Goal: Navigation & Orientation: Find specific page/section

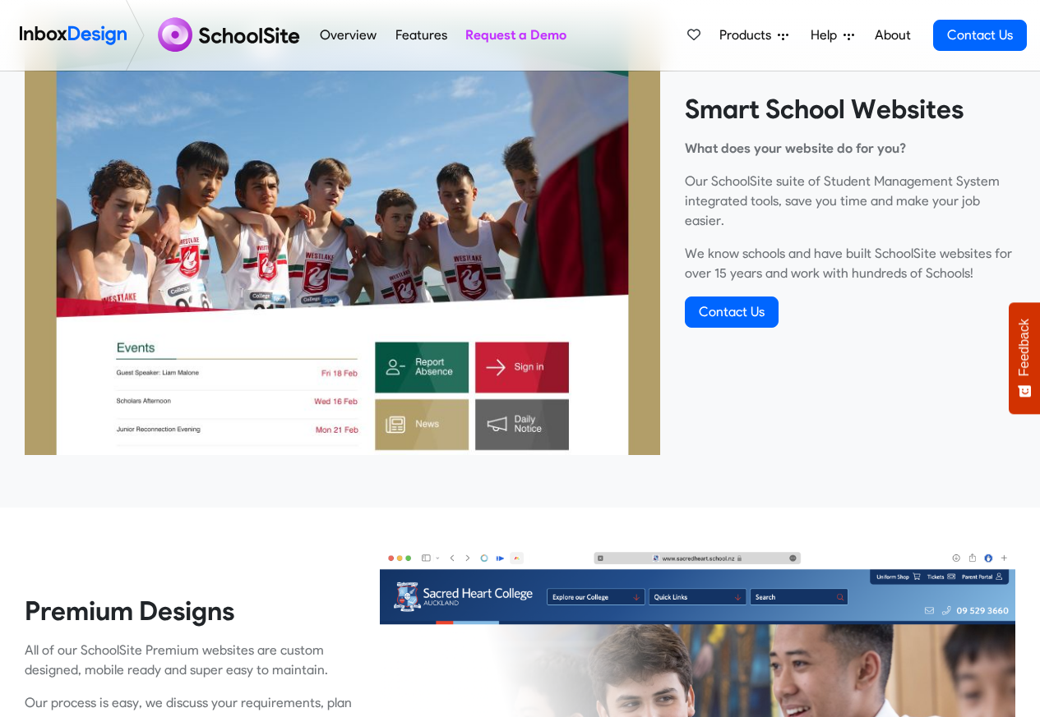
scroll to position [592, 0]
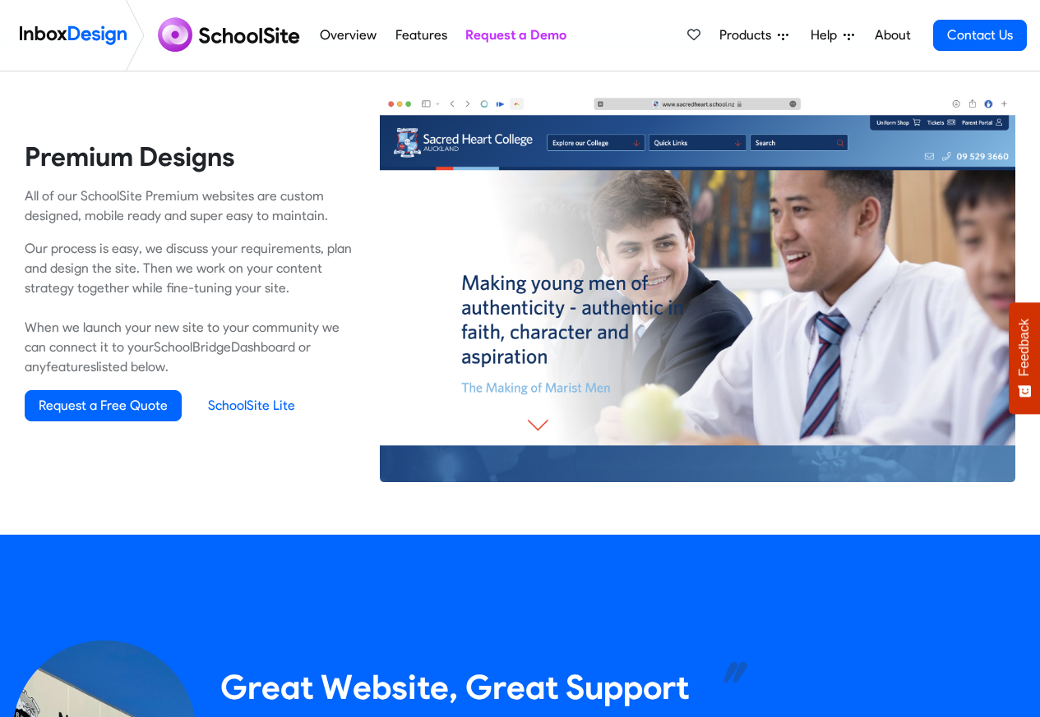
scroll to position [1183, 0]
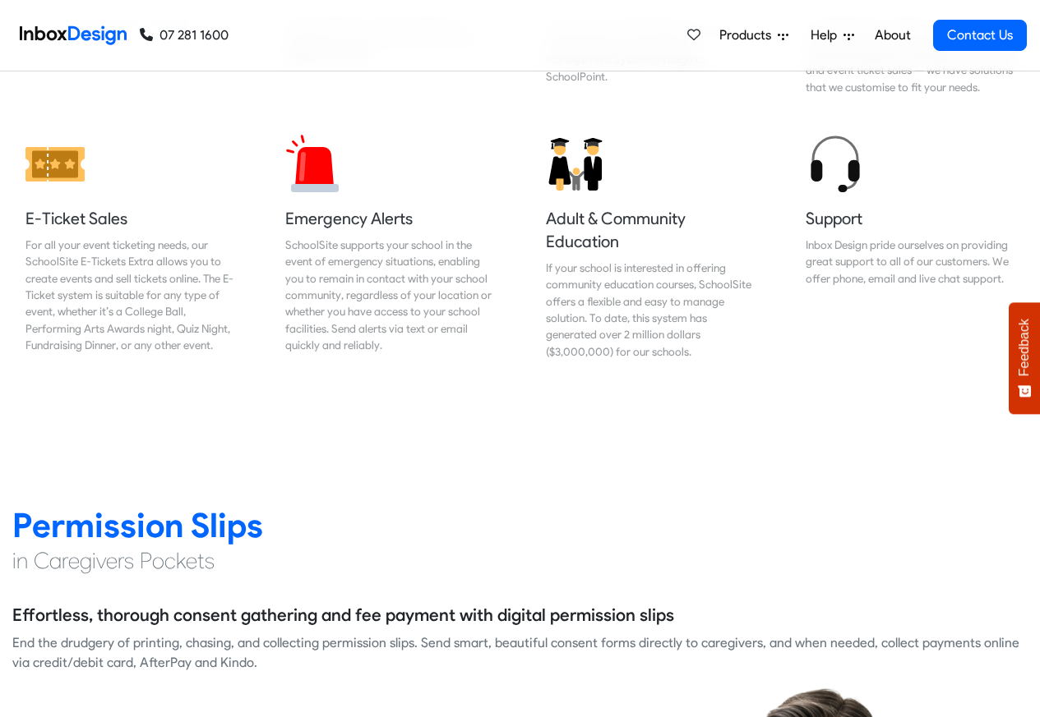
scroll to position [1874, 0]
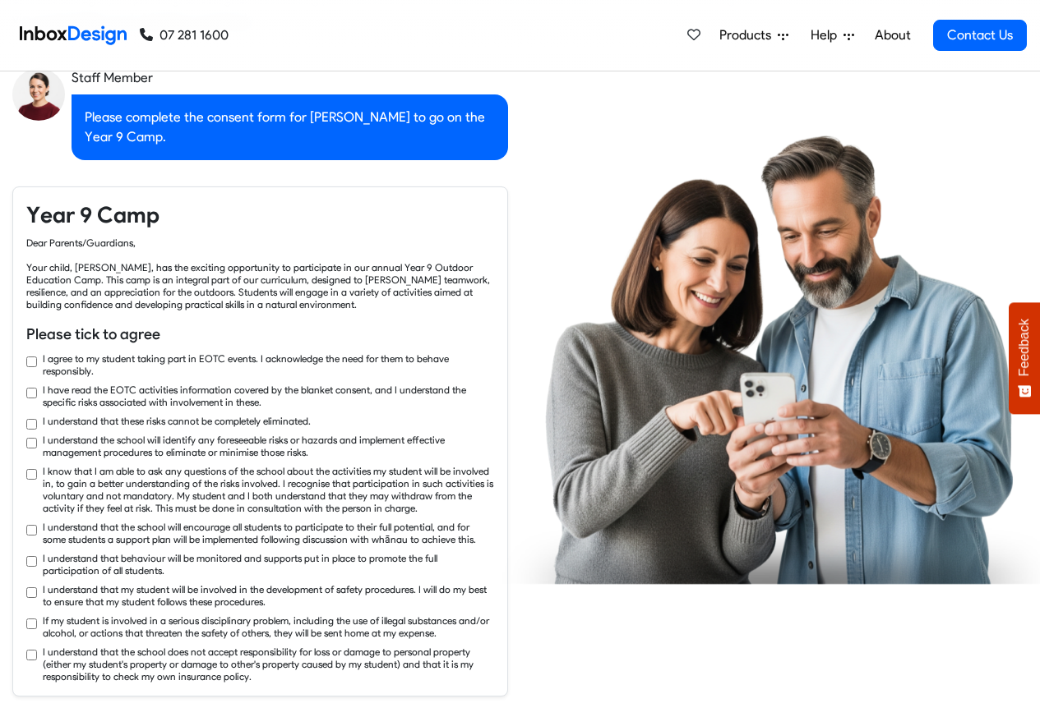
checkbox input "true"
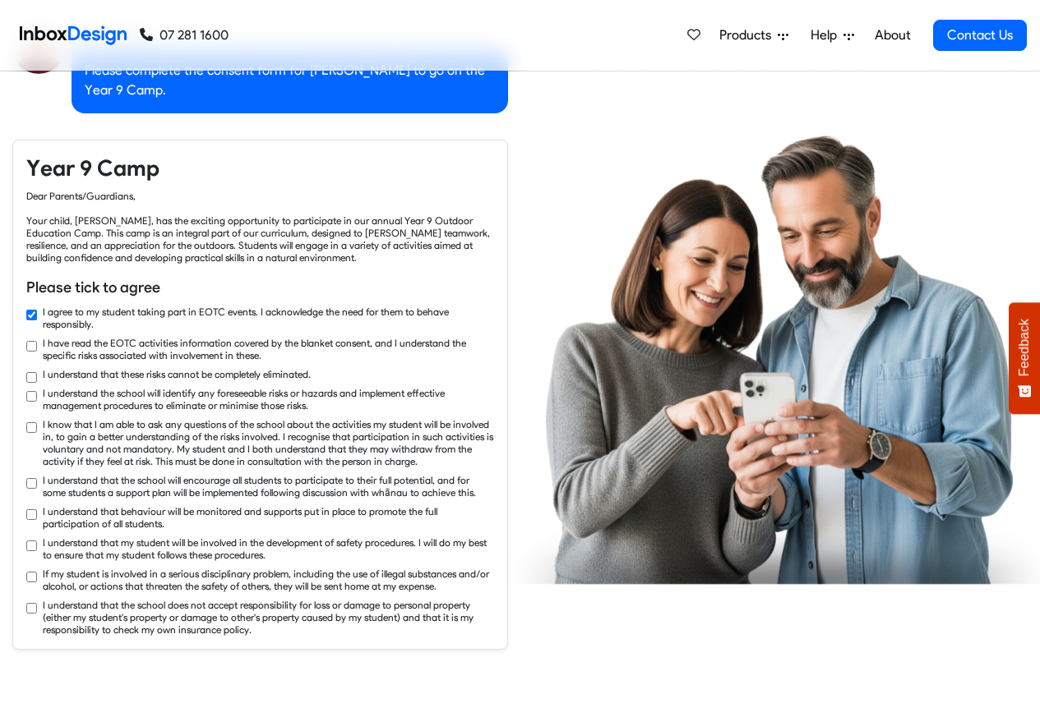
checkbox input "true"
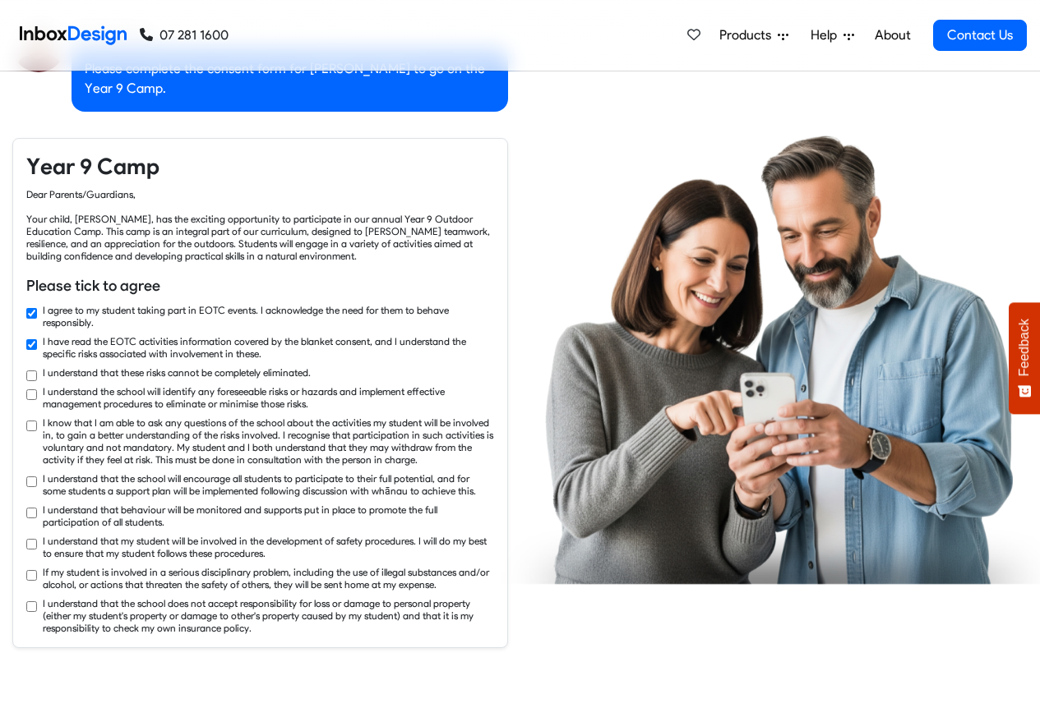
checkbox input "true"
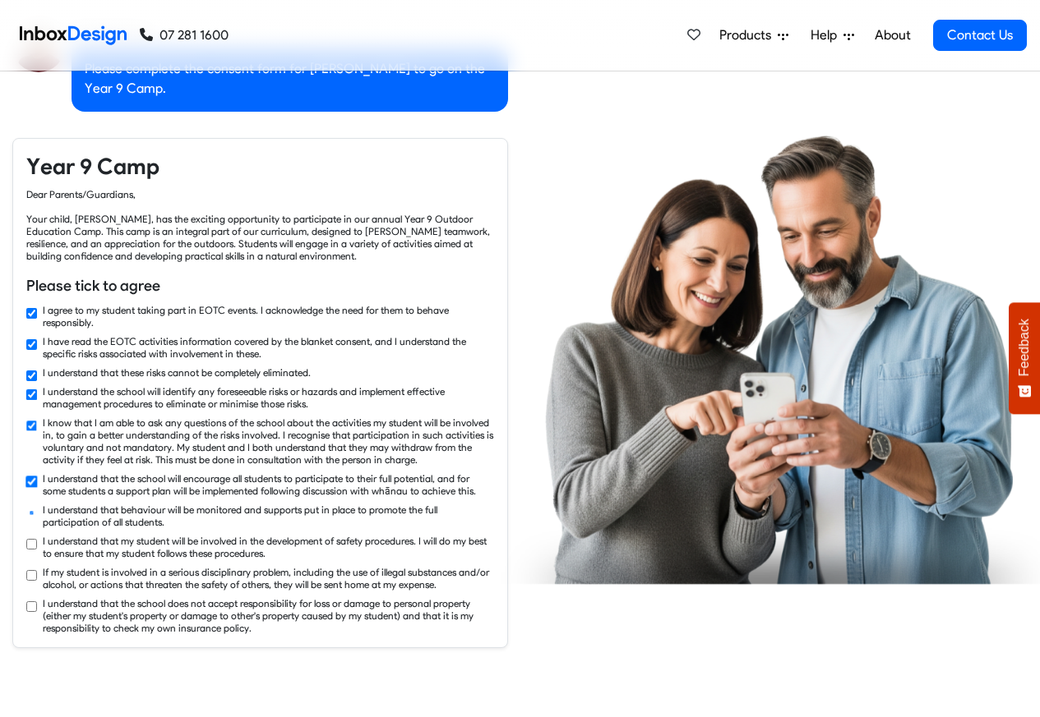
checkbox input "true"
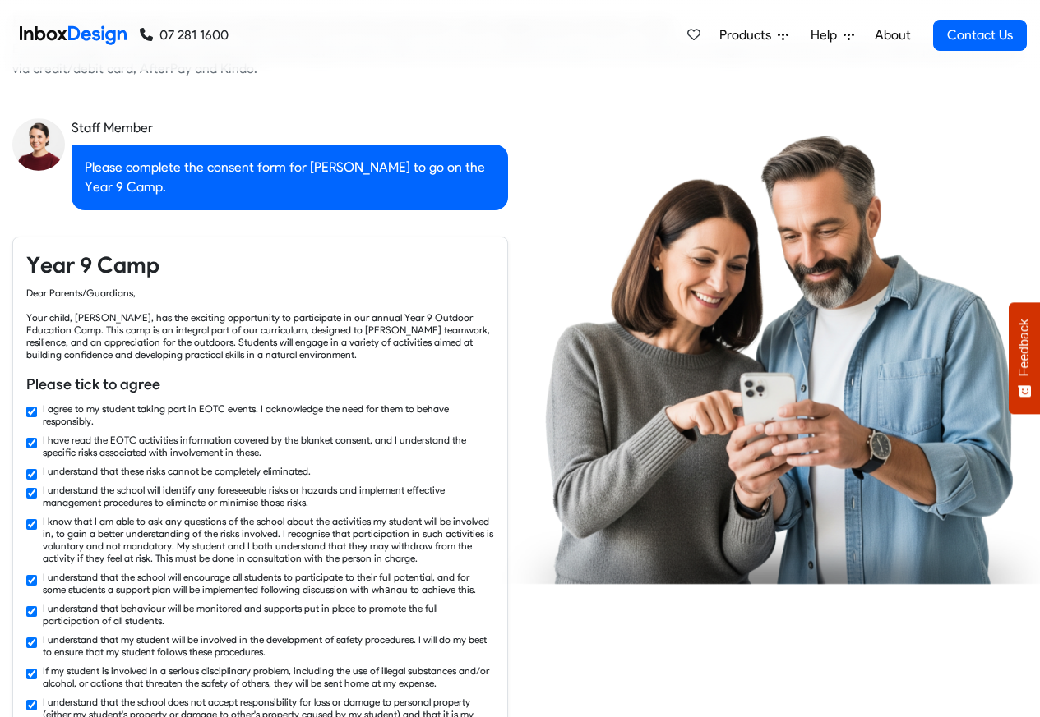
checkbox input "false"
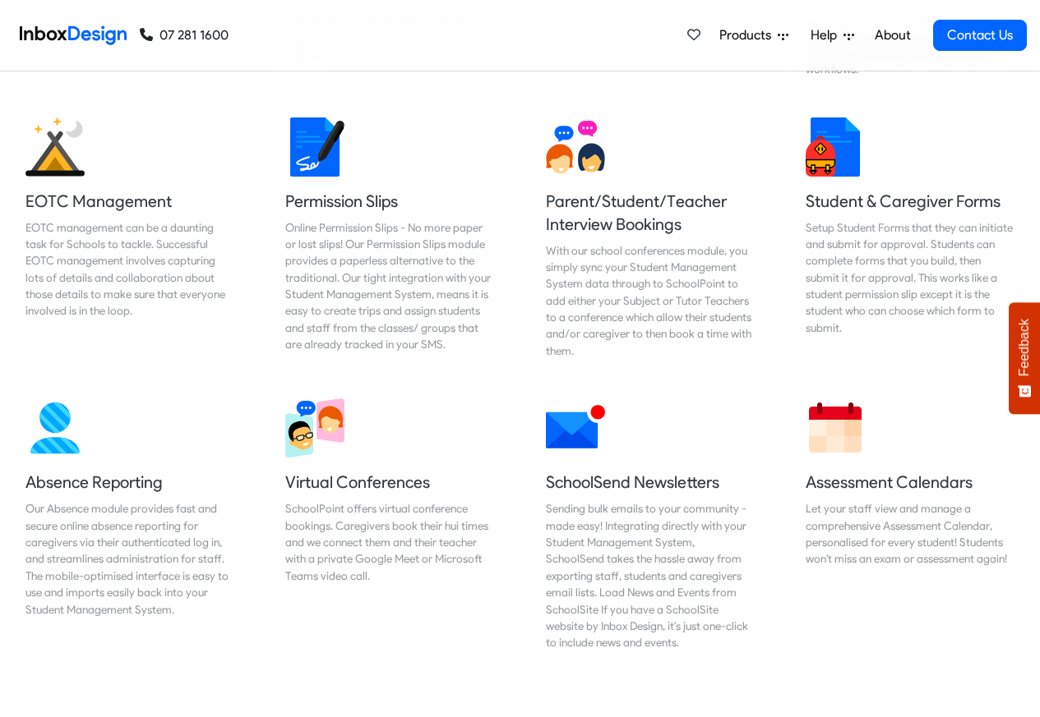
scroll to position [1183, 0]
